Goal: Find specific page/section: Find specific page/section

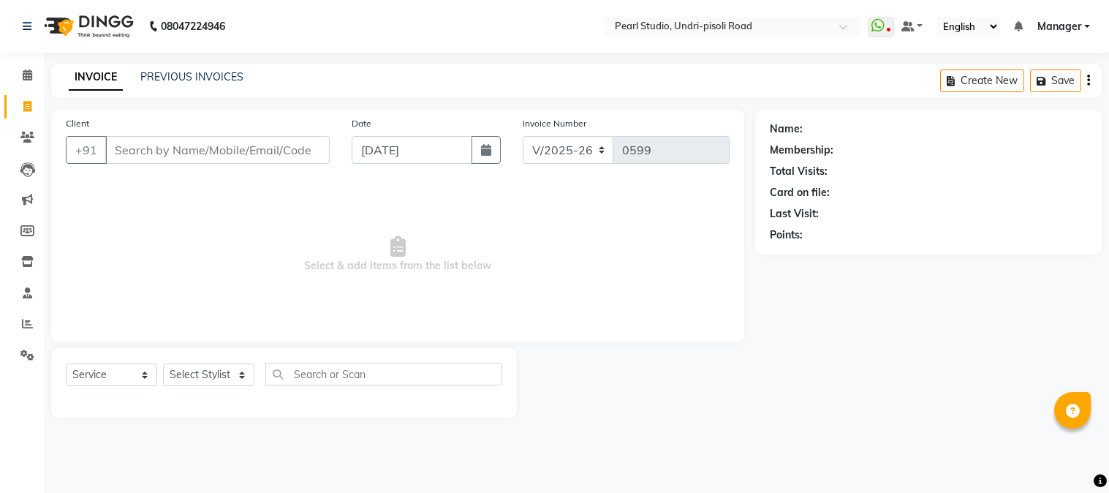
select select "5290"
select select "service"
click at [186, 83] on link "PREVIOUS INVOICES" at bounding box center [191, 76] width 103 height 13
